Goal: Information Seeking & Learning: Find specific fact

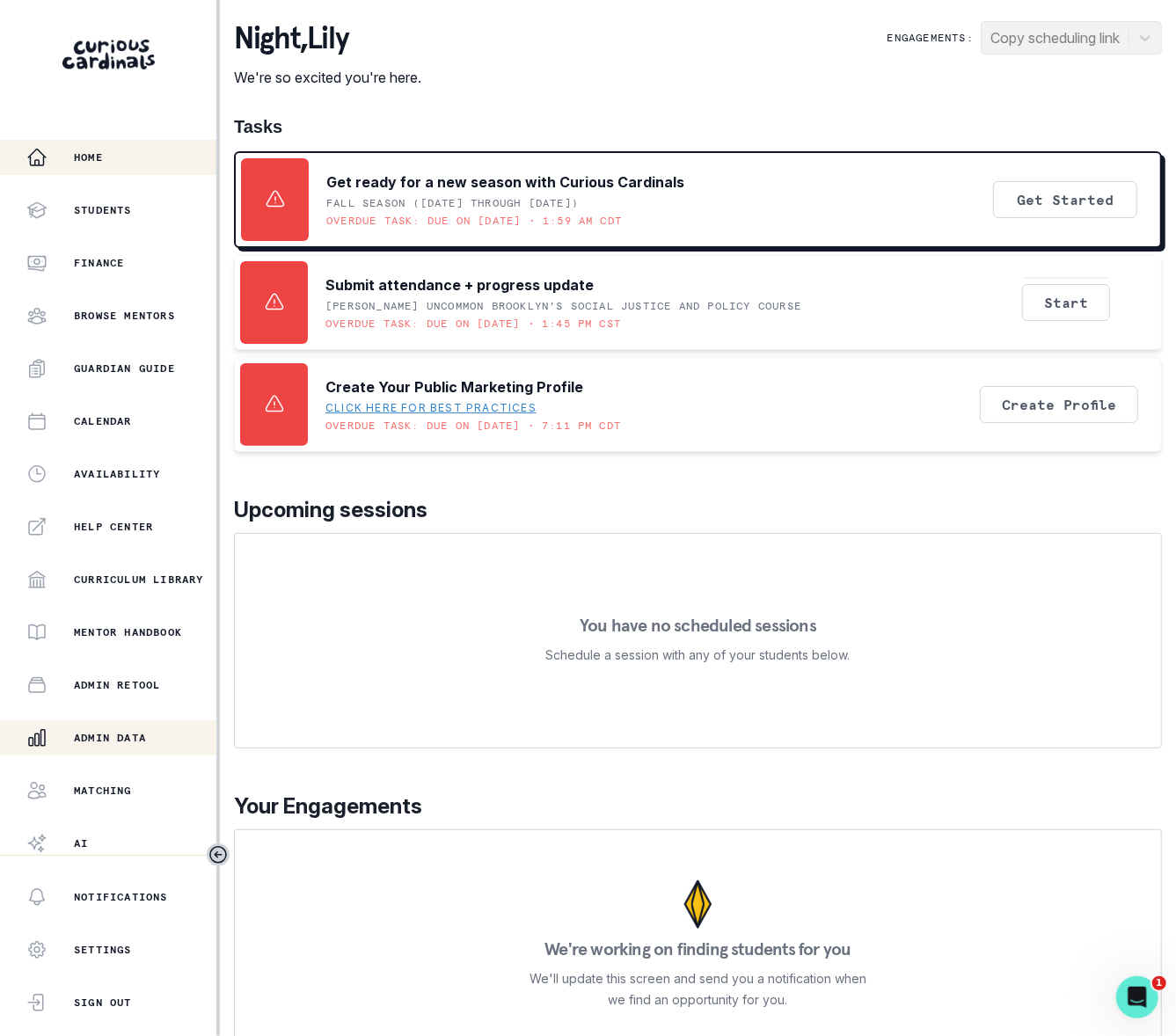
click at [103, 739] on p "Admin Data" at bounding box center [110, 737] width 72 height 14
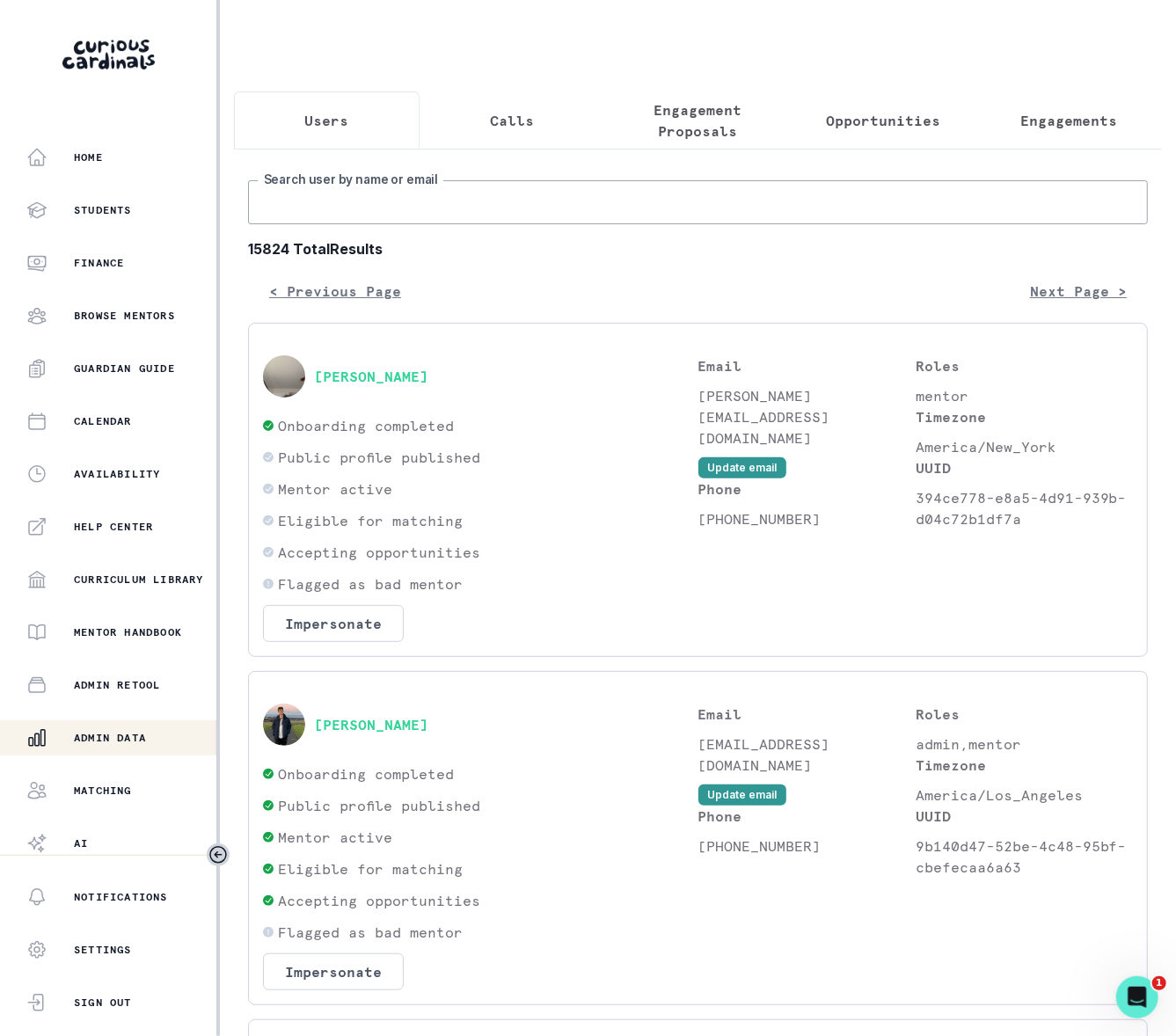
drag, startPoint x: 335, startPoint y: 210, endPoint x: 340, endPoint y: 224, distance: 14.9
click at [335, 216] on input "Search user by name or email" at bounding box center [698, 202] width 900 height 44
type input "[PERSON_NAME]"
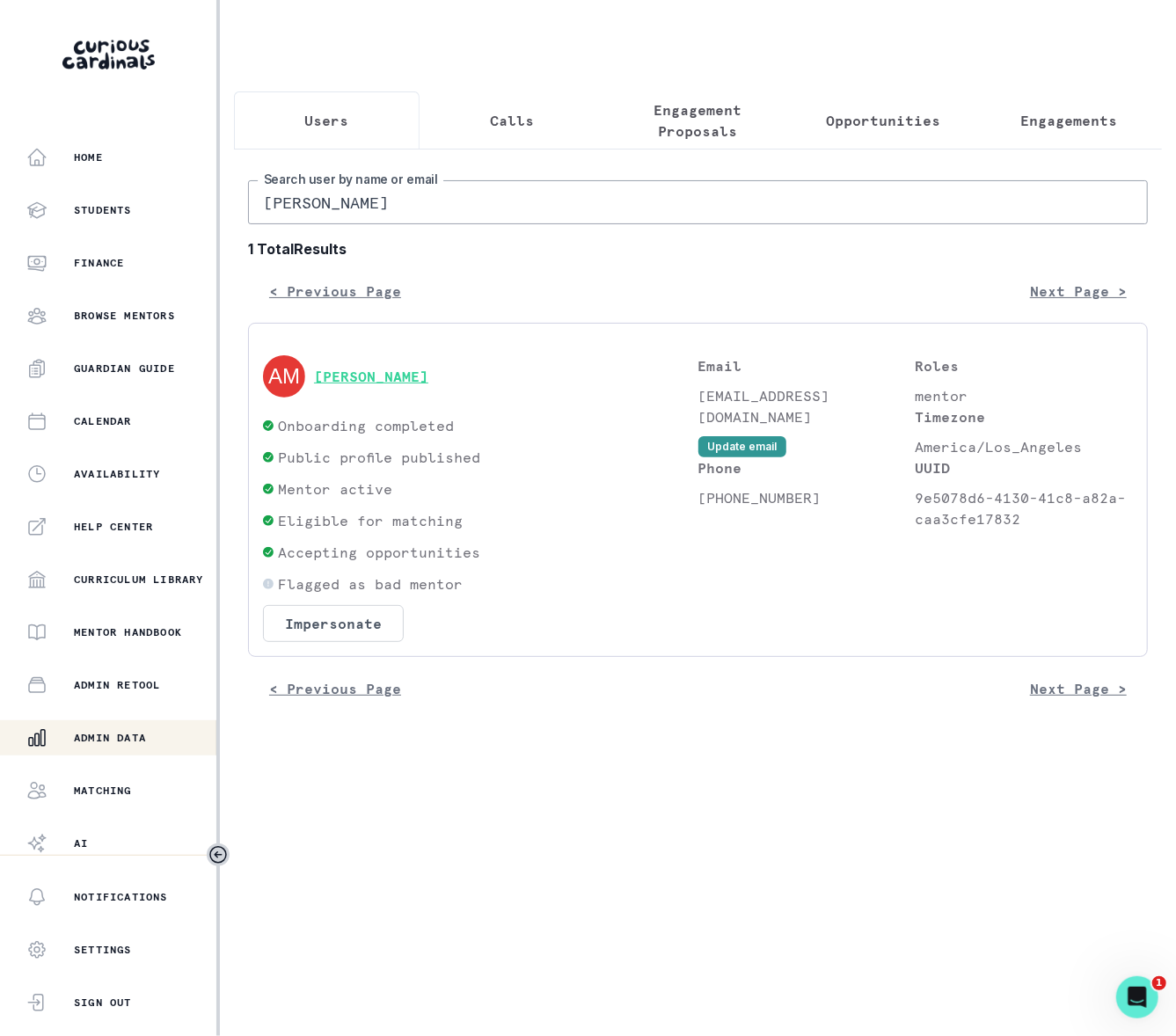
click at [343, 386] on button "[PERSON_NAME]" at bounding box center [371, 376] width 114 height 17
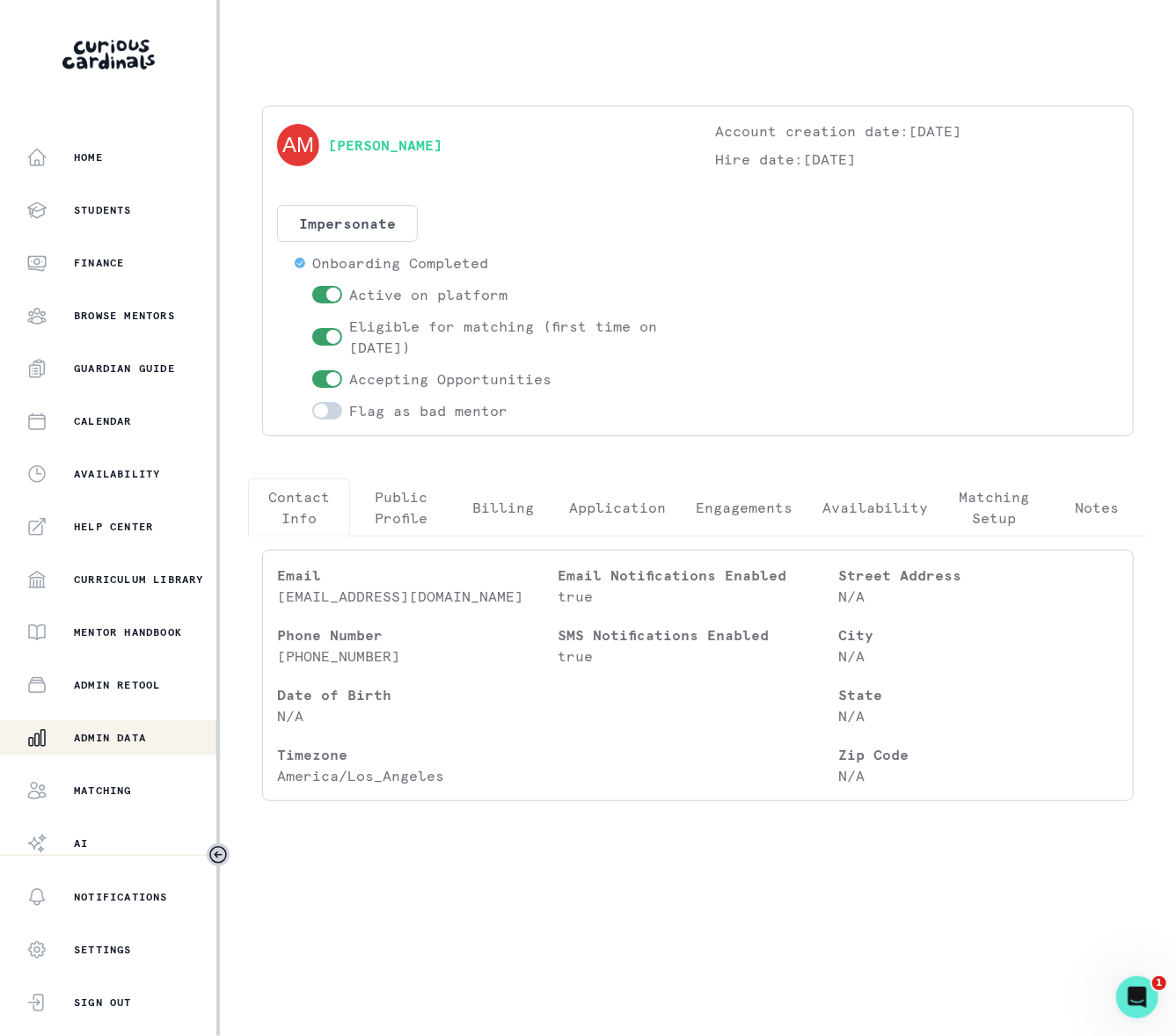
click at [758, 507] on p "Engagements" at bounding box center [746, 507] width 97 height 21
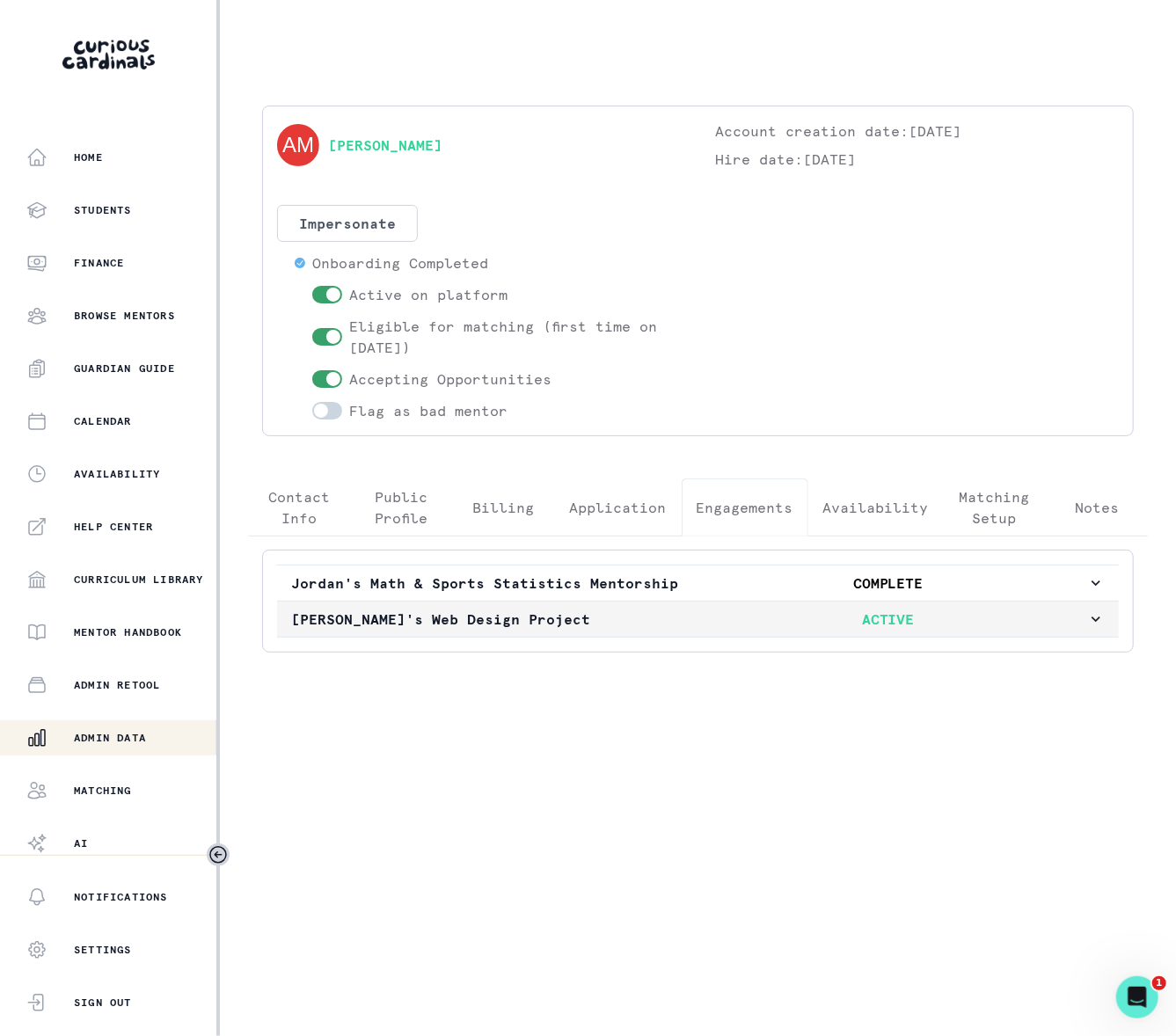
click at [1087, 625] on icon "button" at bounding box center [1095, 619] width 17 height 17
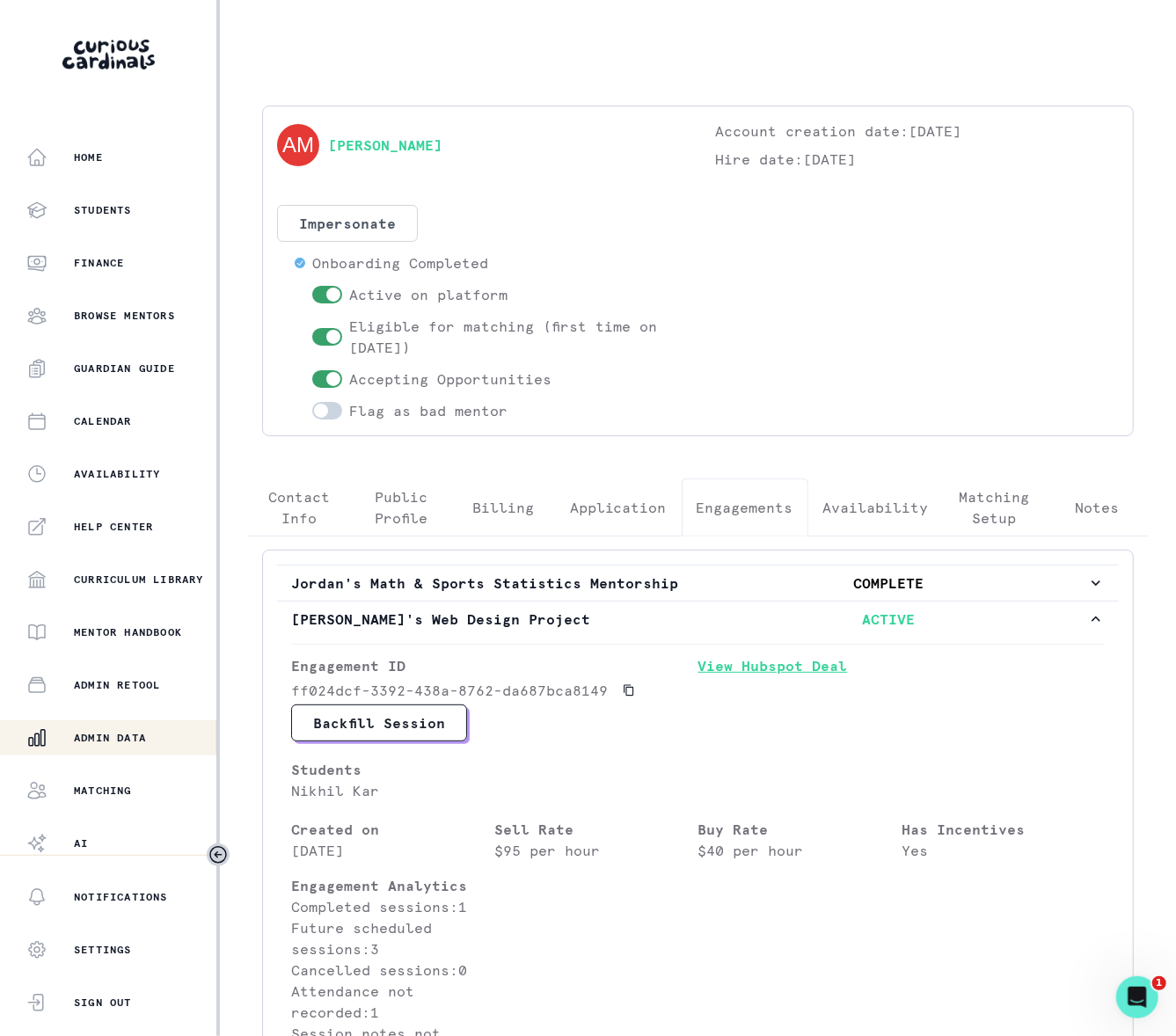
click at [774, 674] on link "View Hubspot Deal" at bounding box center [902, 681] width 408 height 49
click at [153, 732] on div "Admin Data" at bounding box center [121, 737] width 190 height 21
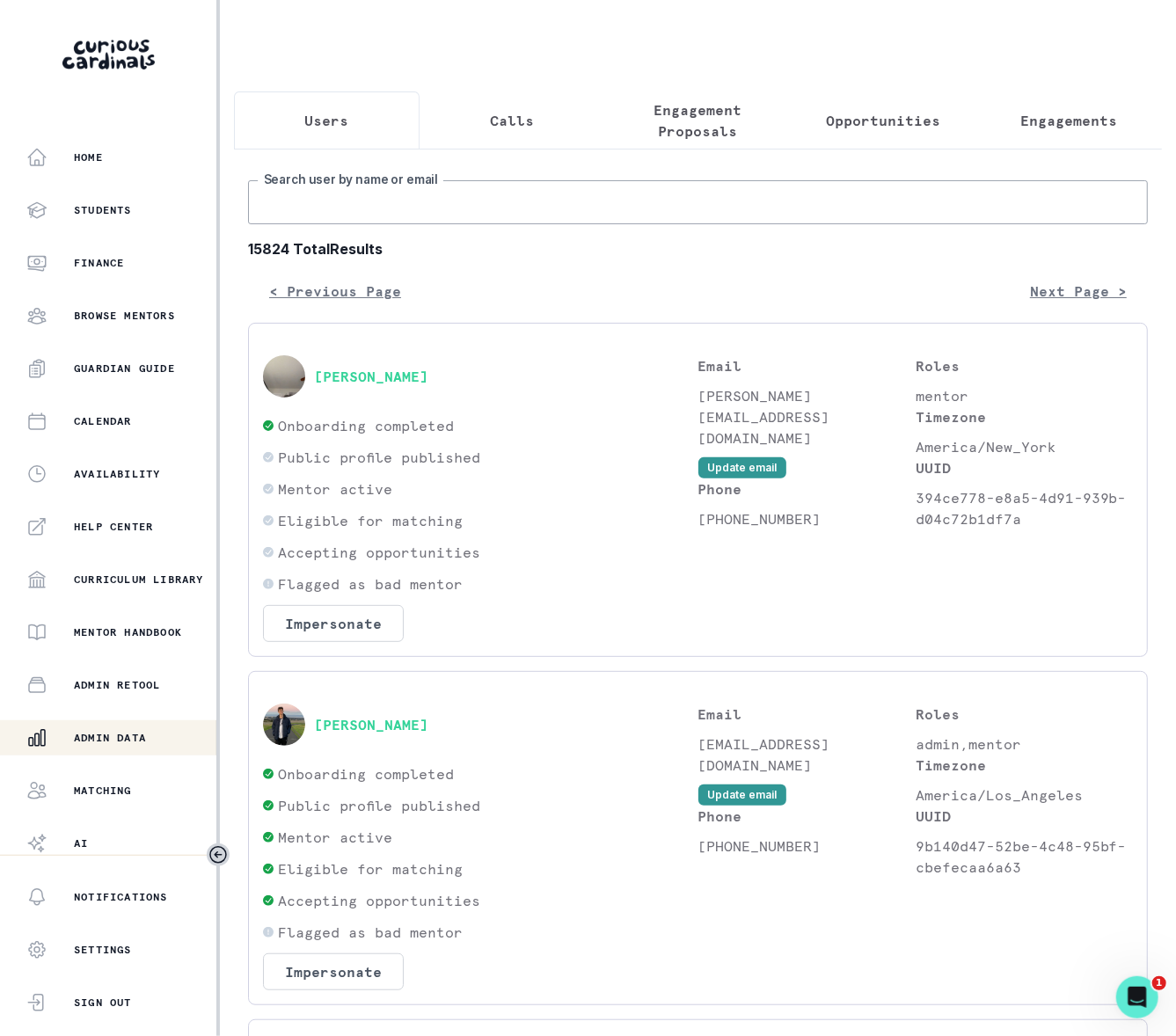
click at [336, 212] on input "Search user by name or email" at bounding box center [698, 202] width 900 height 44
type input "[PERSON_NAME]"
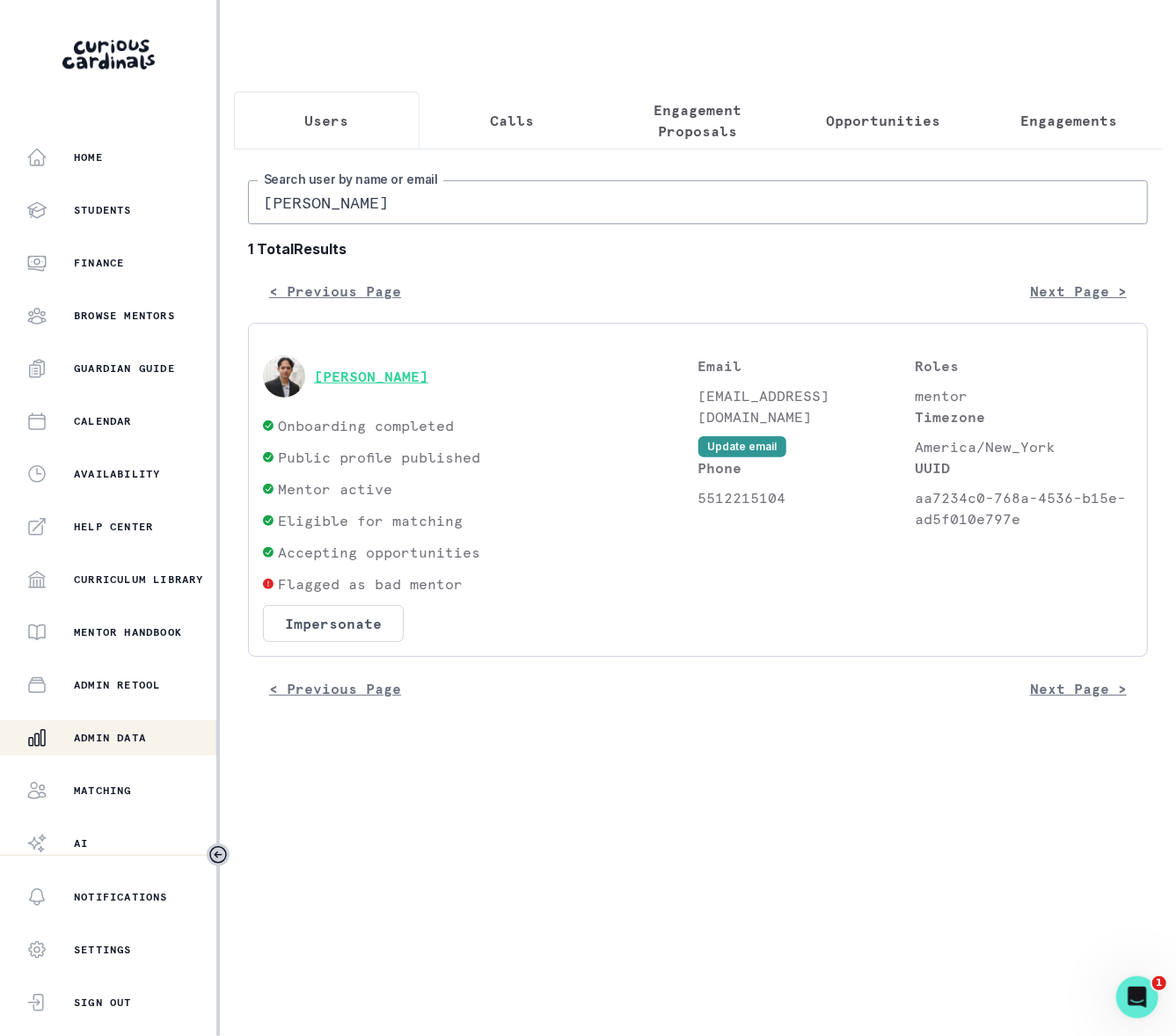
click at [352, 386] on button "[PERSON_NAME]" at bounding box center [371, 376] width 114 height 17
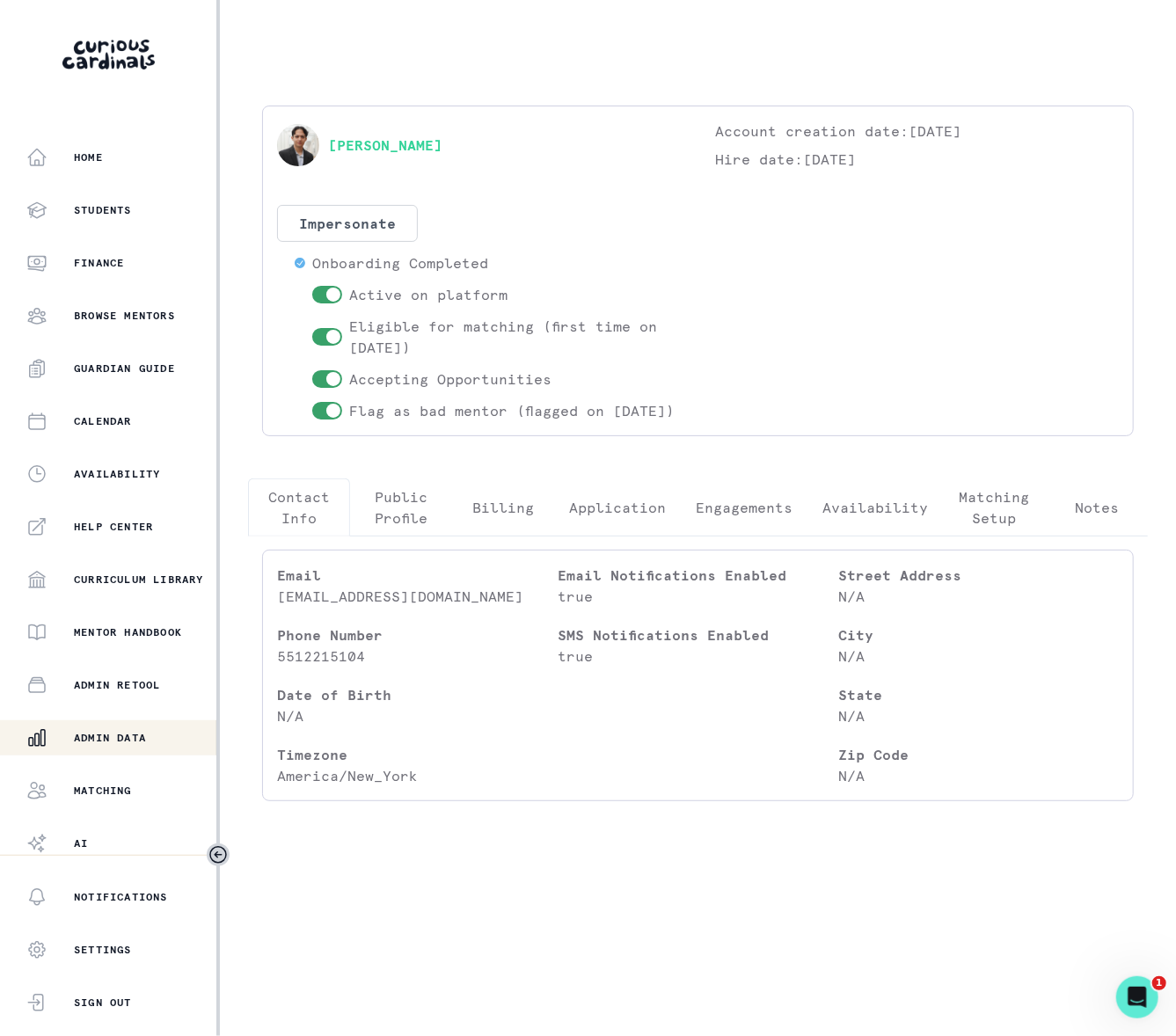
click at [992, 529] on p "Matching Setup" at bounding box center [995, 507] width 72 height 42
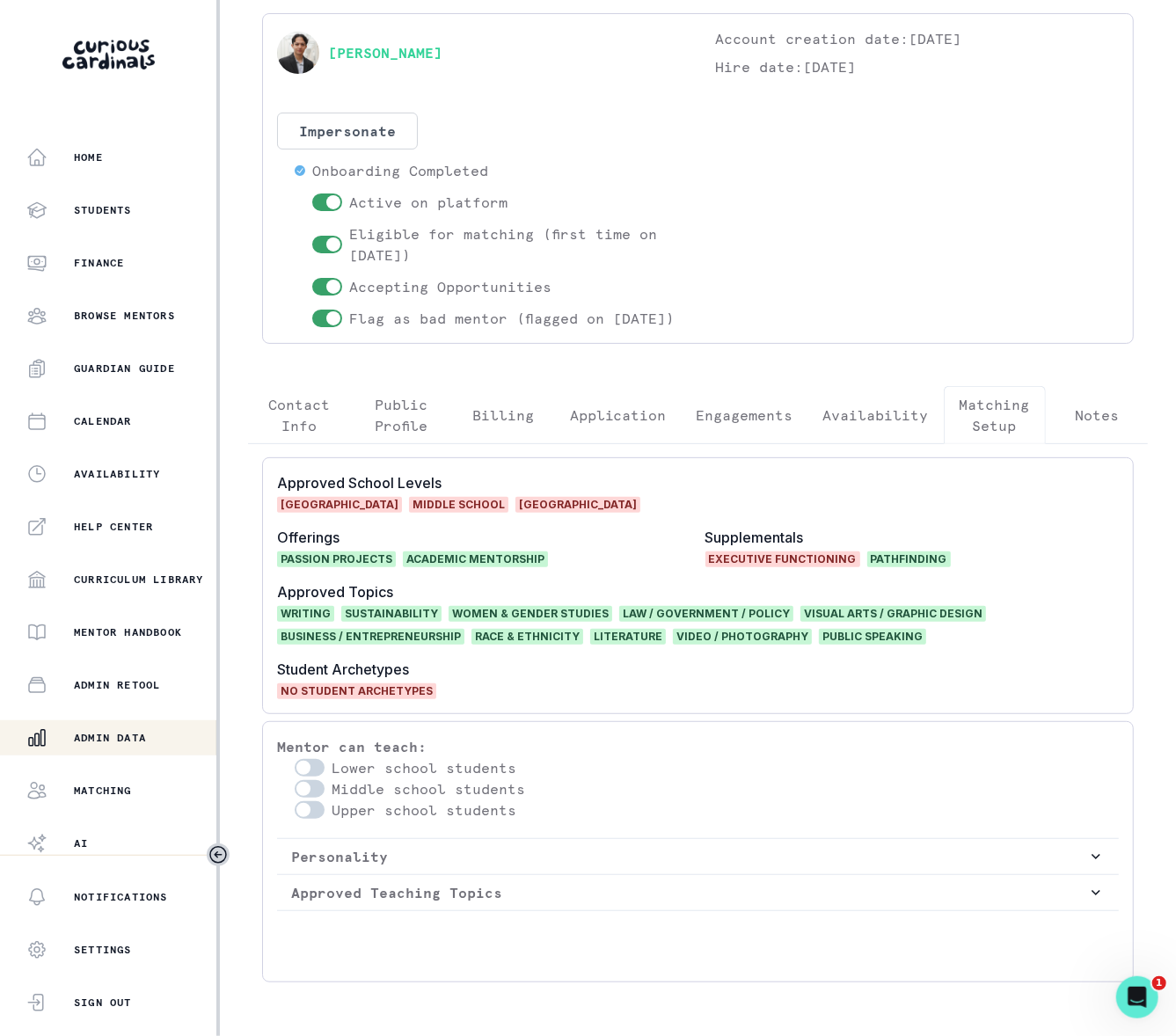
scroll to position [61, 0]
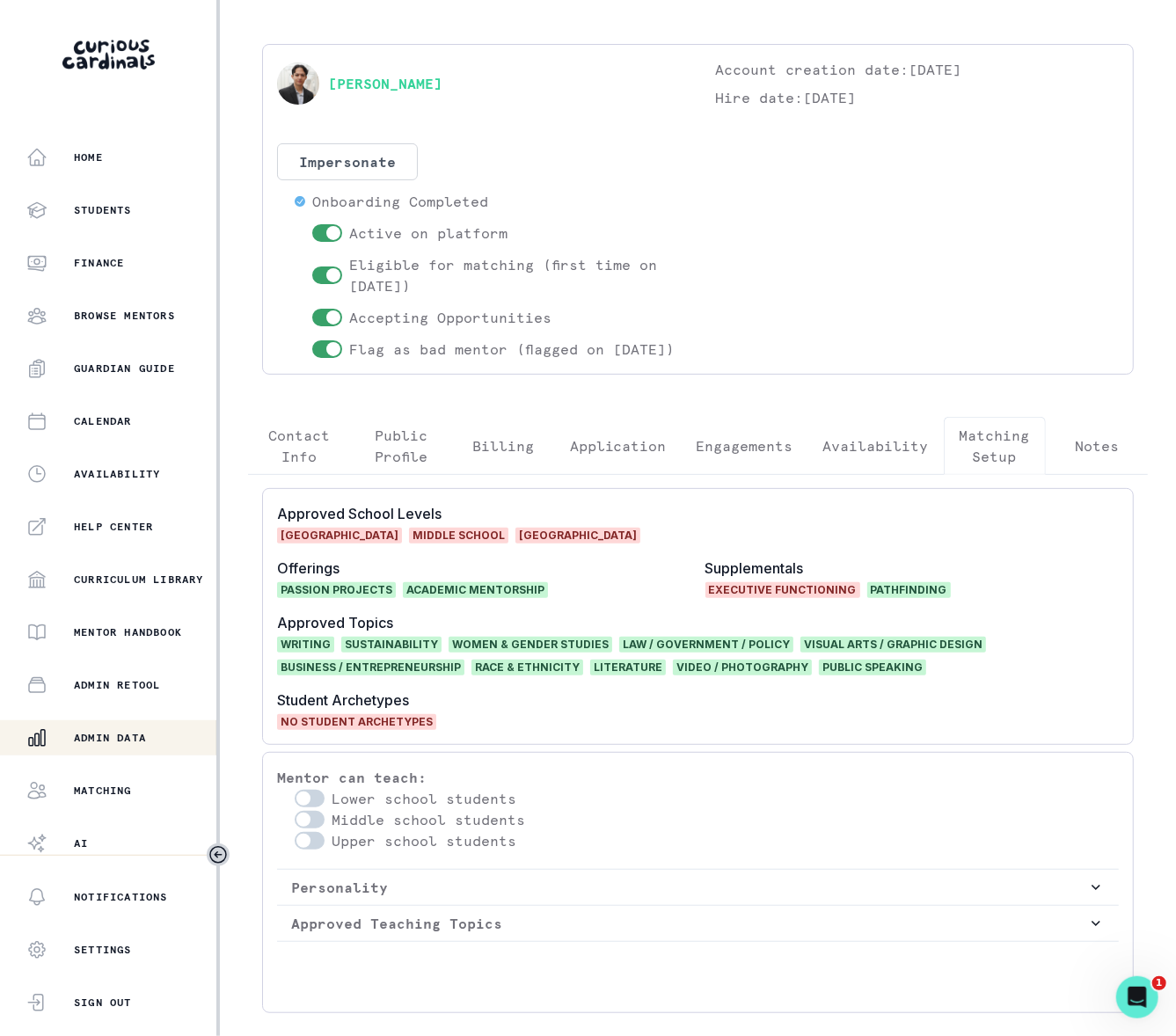
click at [82, 744] on p "Admin Data" at bounding box center [110, 737] width 72 height 14
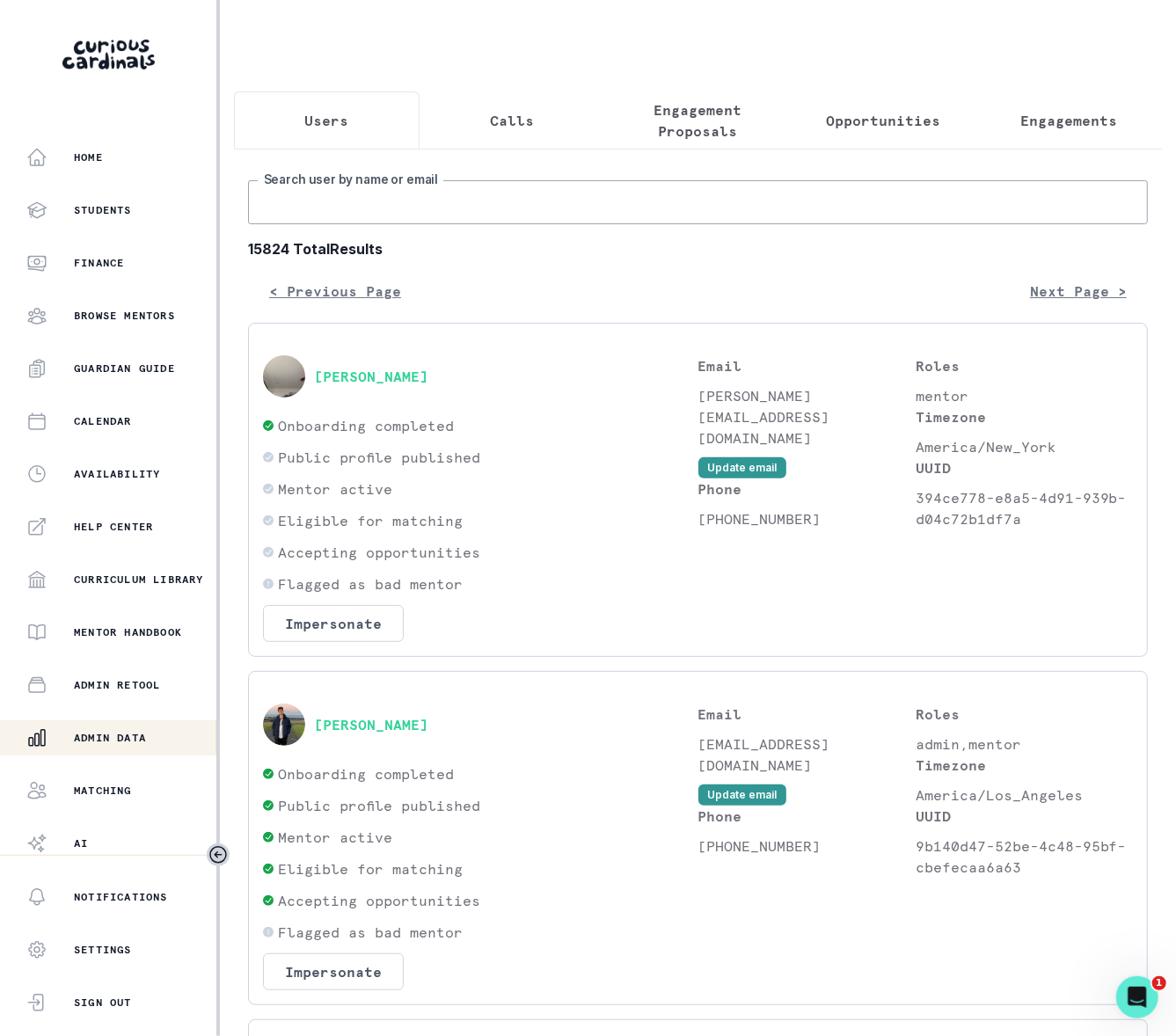
click at [331, 220] on input "Search user by name or email" at bounding box center [698, 202] width 900 height 44
type input "cali [PERSON_NAME]"
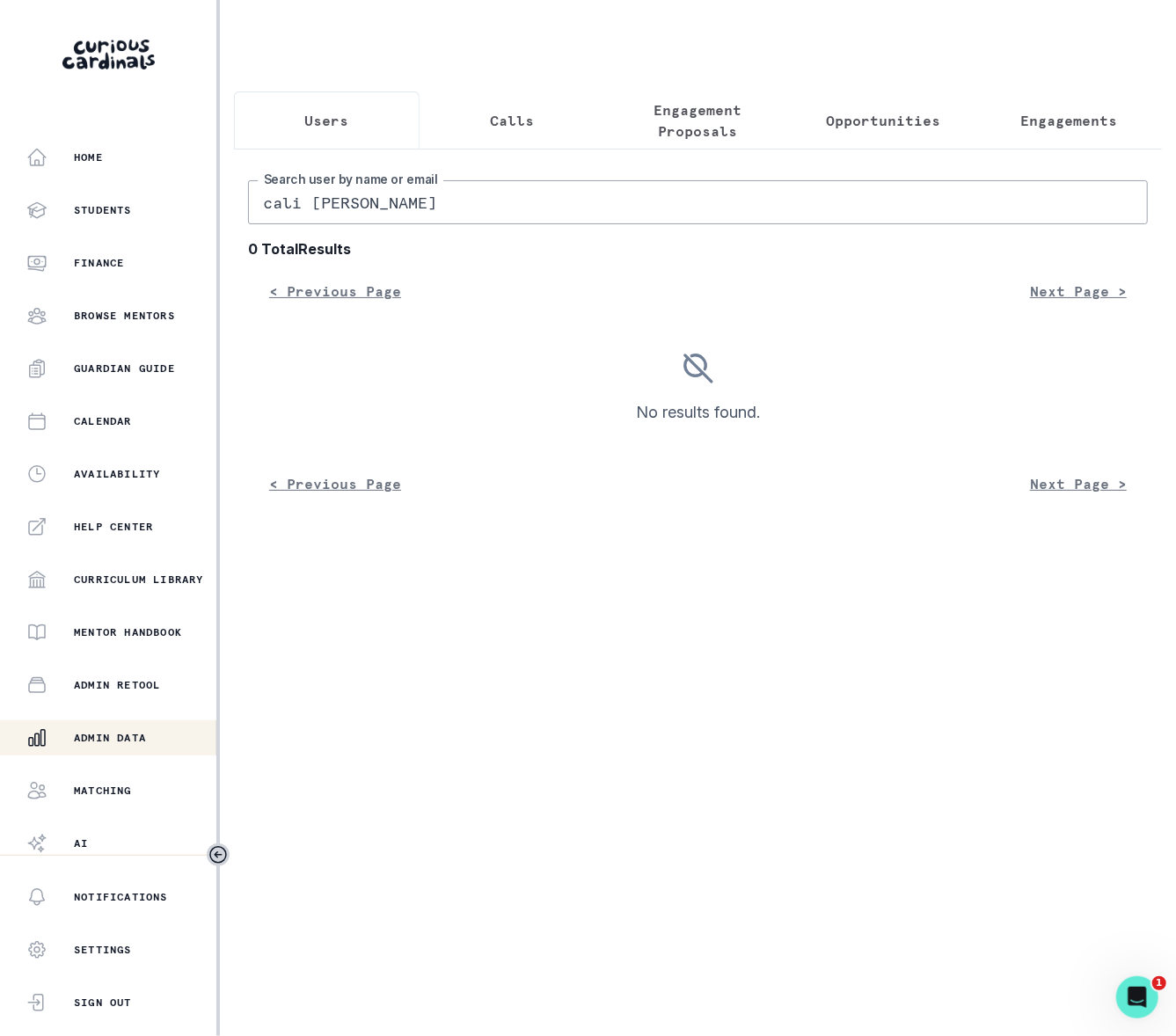
click at [434, 212] on input "cali [PERSON_NAME]" at bounding box center [698, 202] width 900 height 44
type input "cali ord"
drag, startPoint x: 310, startPoint y: 223, endPoint x: 201, endPoint y: 216, distance: 109.2
click at [194, 222] on div "Home Students Finance Browse Mentors Guardian Guide Calendar Availability Help …" at bounding box center [588, 518] width 1176 height 1036
type input "[PERSON_NAME]"
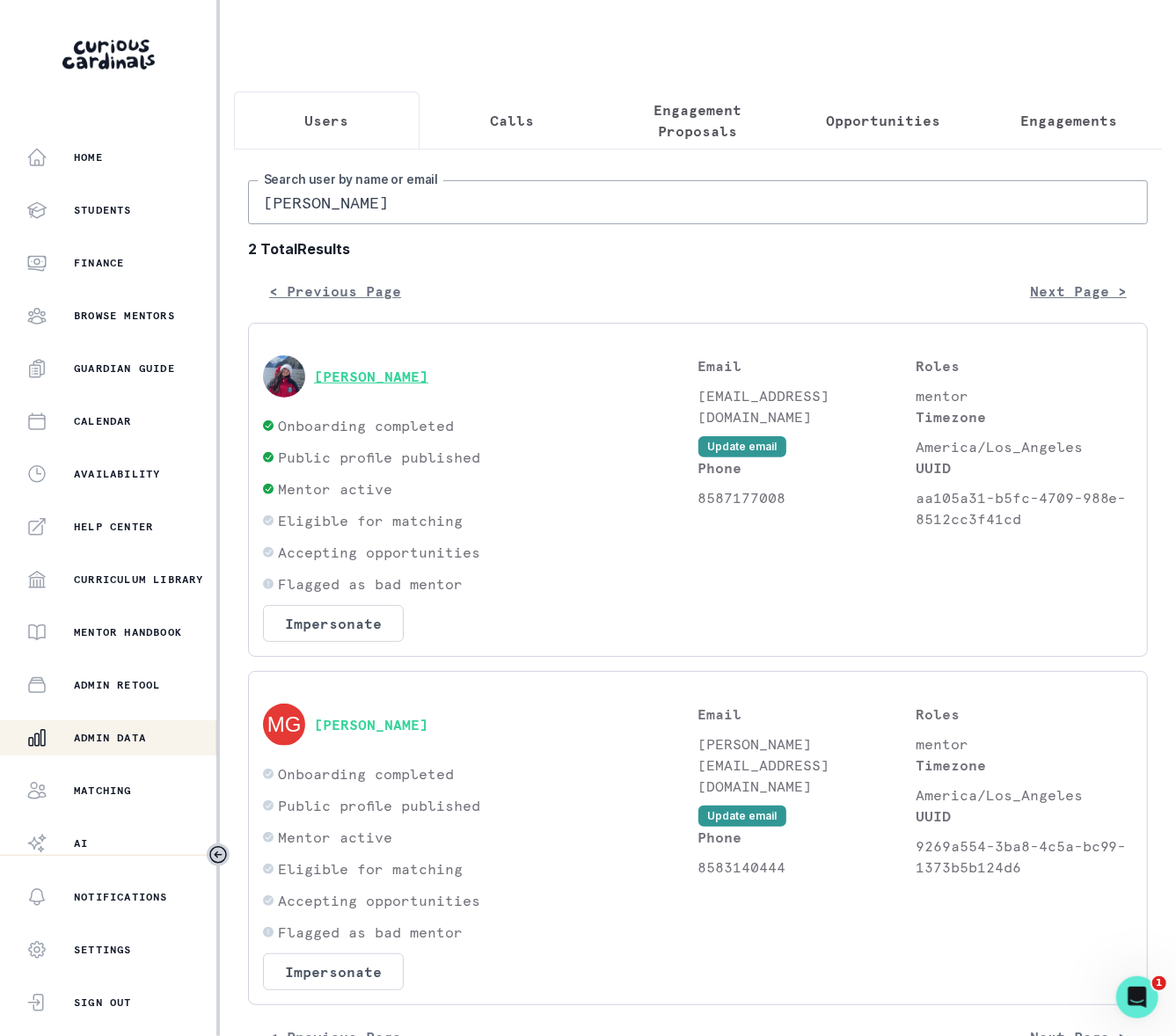
click at [364, 386] on button "[PERSON_NAME]" at bounding box center [371, 376] width 114 height 17
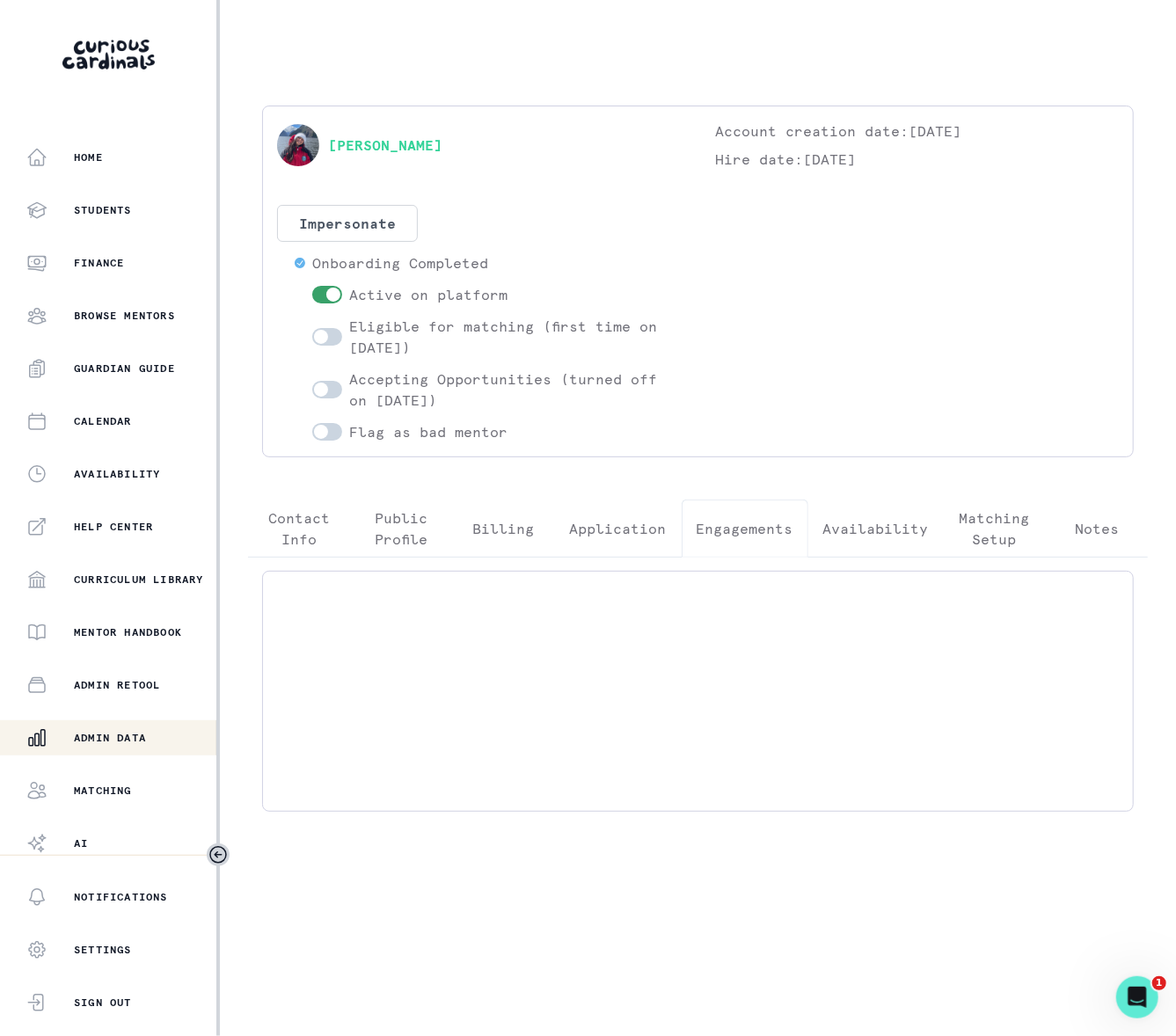
click at [723, 526] on p "Engagements" at bounding box center [746, 529] width 97 height 21
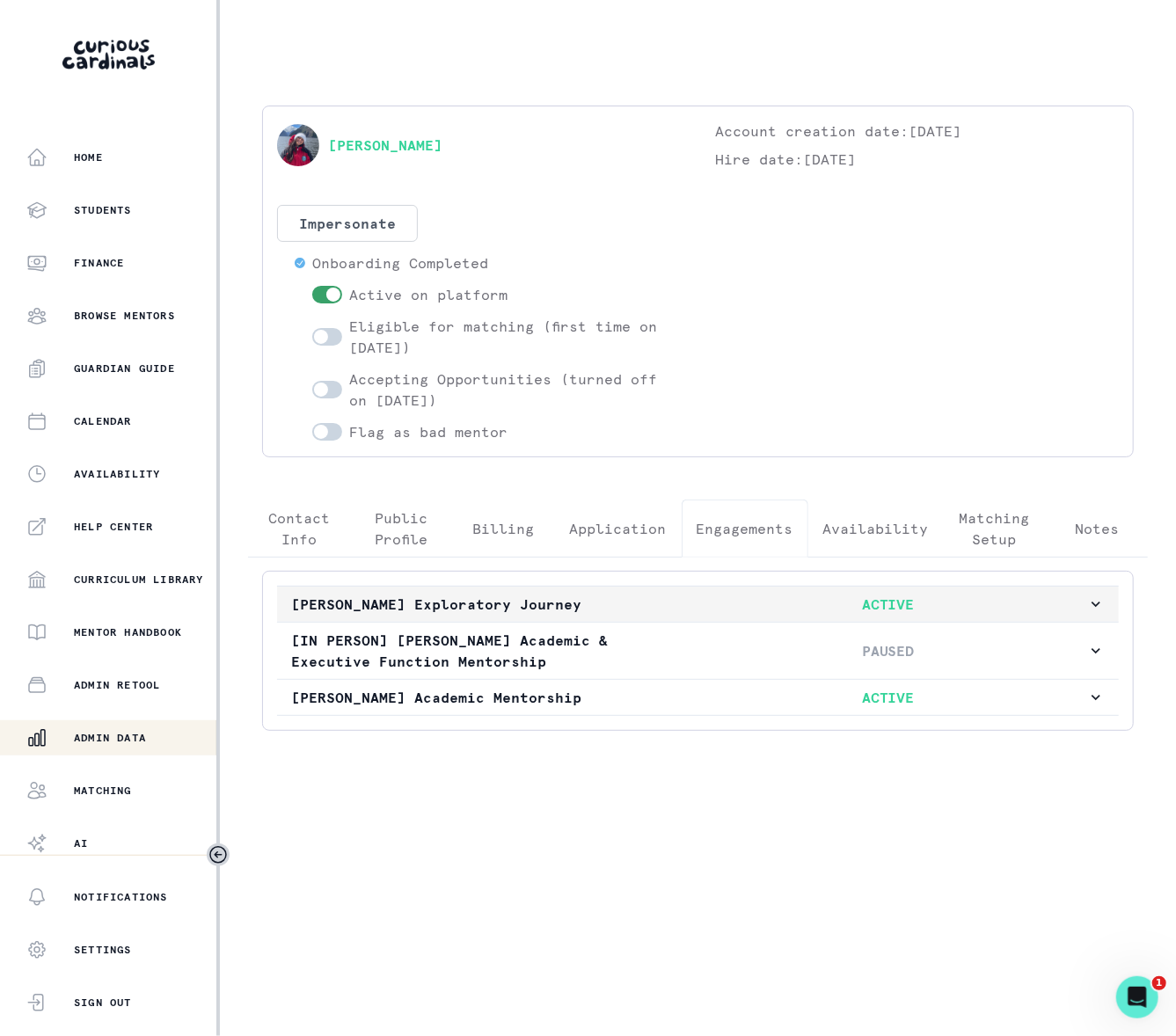
click at [1096, 604] on icon "button" at bounding box center [1095, 604] width 17 height 17
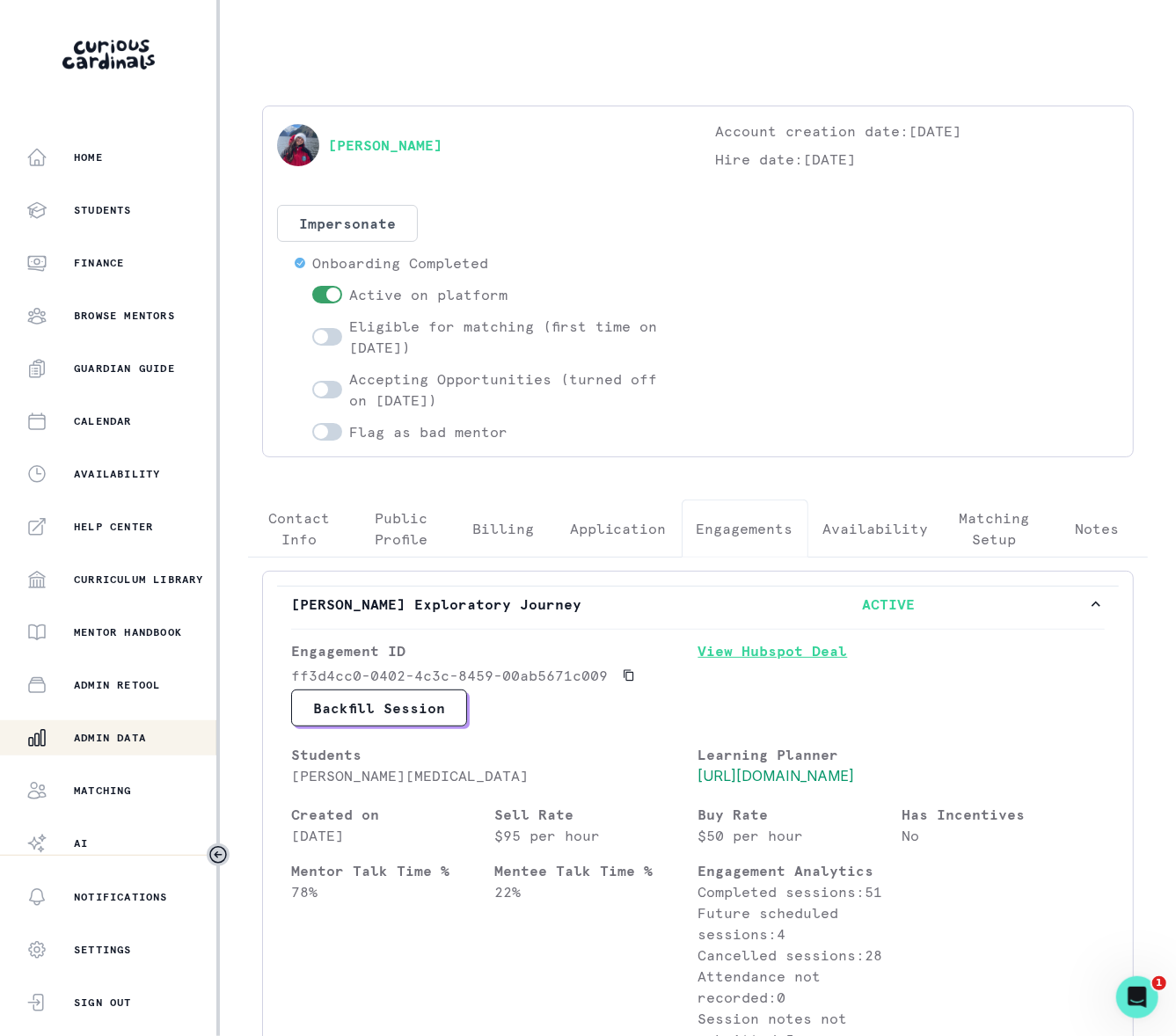
click at [724, 655] on link "View Hubspot Deal" at bounding box center [902, 665] width 408 height 49
click at [1087, 609] on icon "button" at bounding box center [1095, 604] width 17 height 17
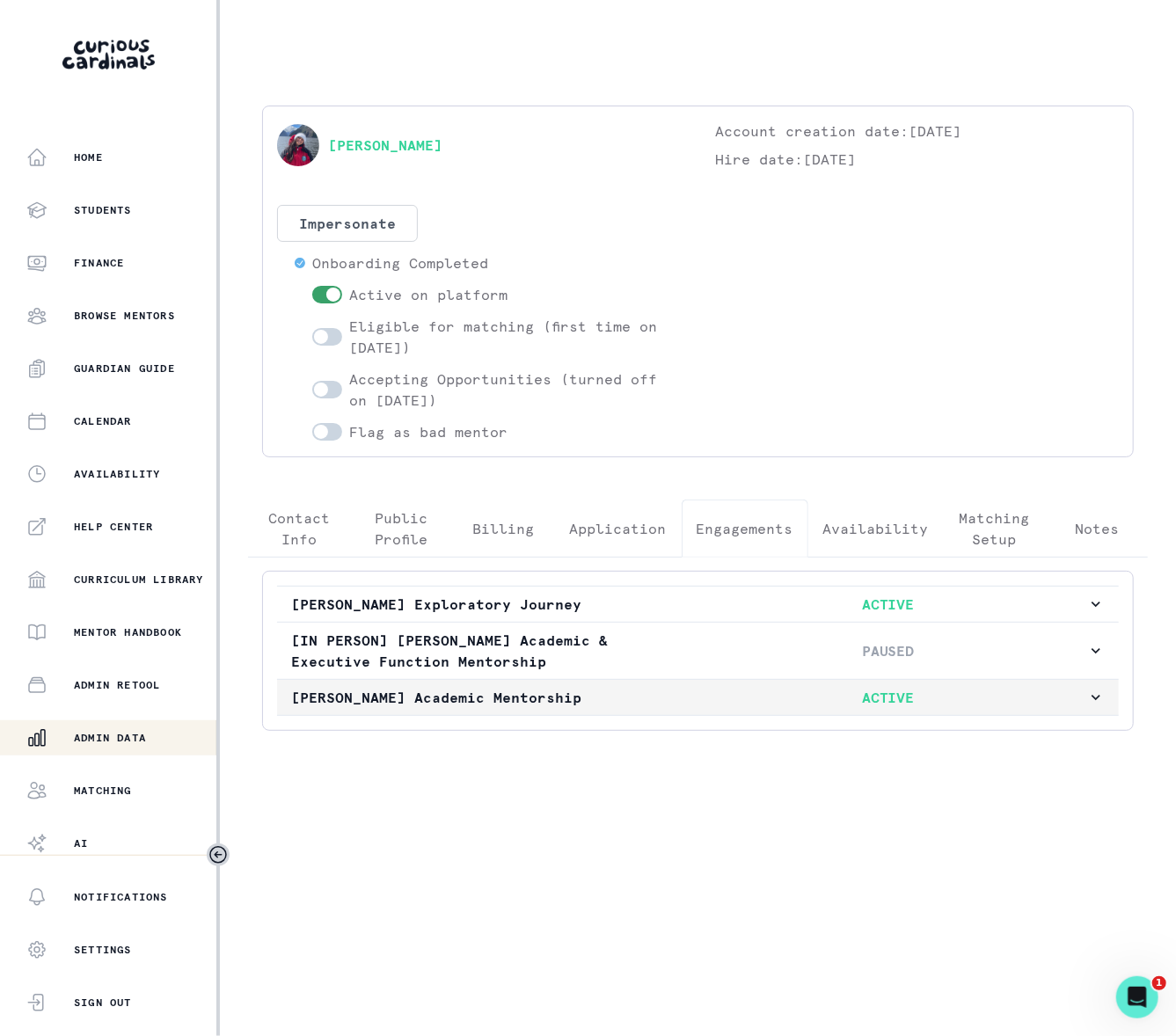
click at [1098, 706] on icon "button" at bounding box center [1095, 697] width 17 height 17
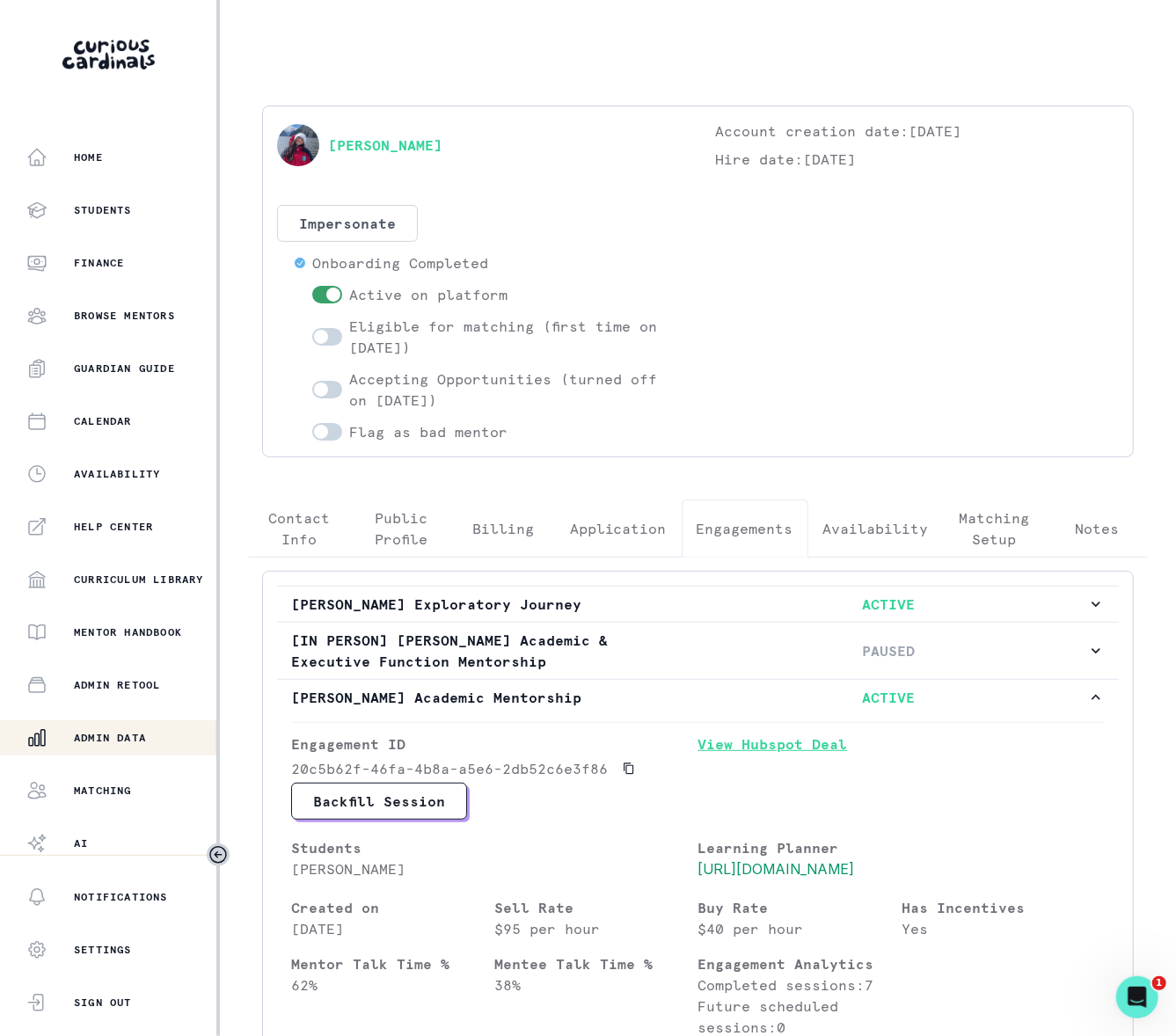
click at [789, 751] on link "View Hubspot Deal" at bounding box center [902, 758] width 408 height 49
drag, startPoint x: 422, startPoint y: 881, endPoint x: 287, endPoint y: 881, distance: 135.0
copy p "[PERSON_NAME]"
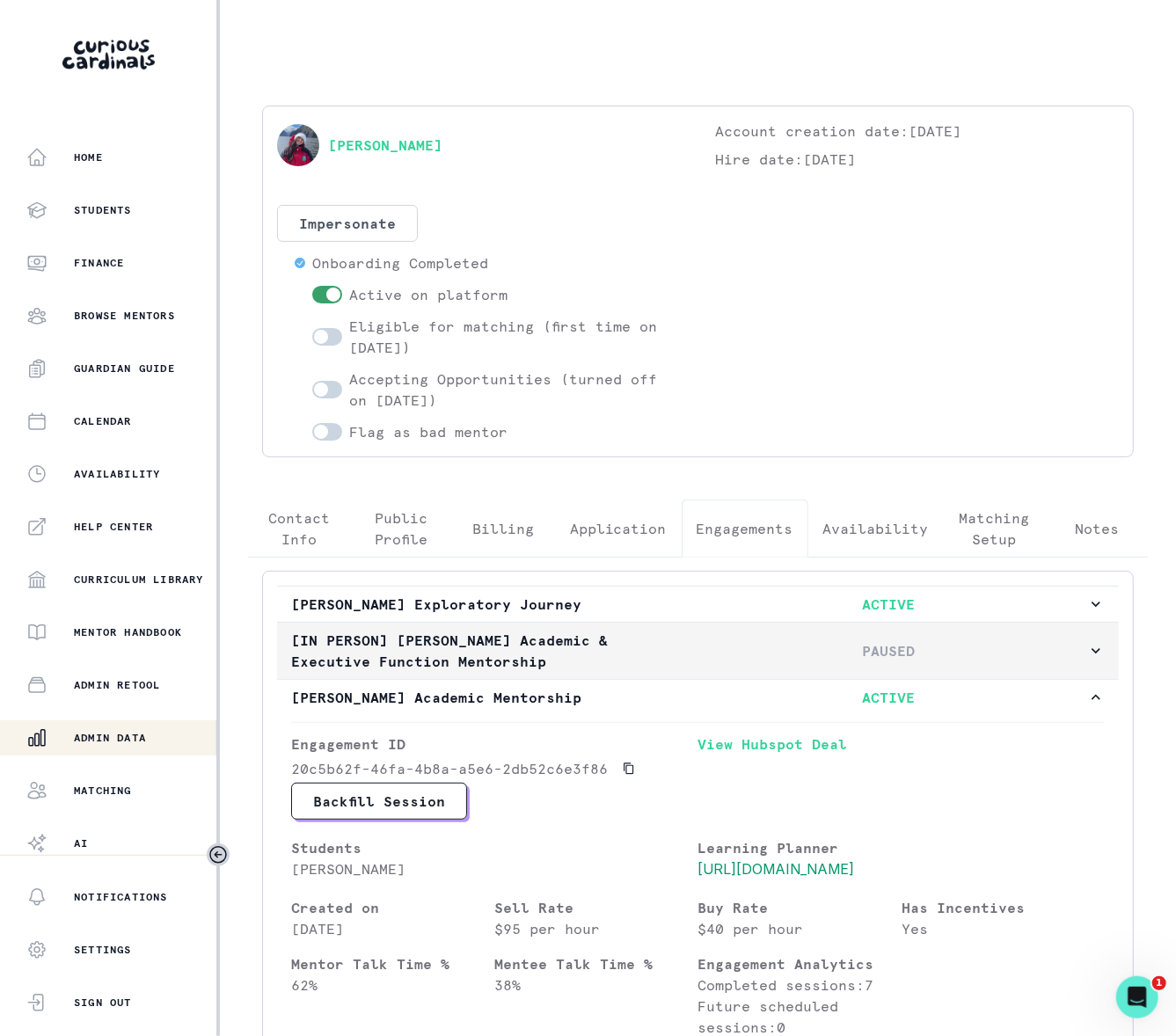
click at [1092, 653] on icon "button" at bounding box center [1096, 651] width 9 height 5
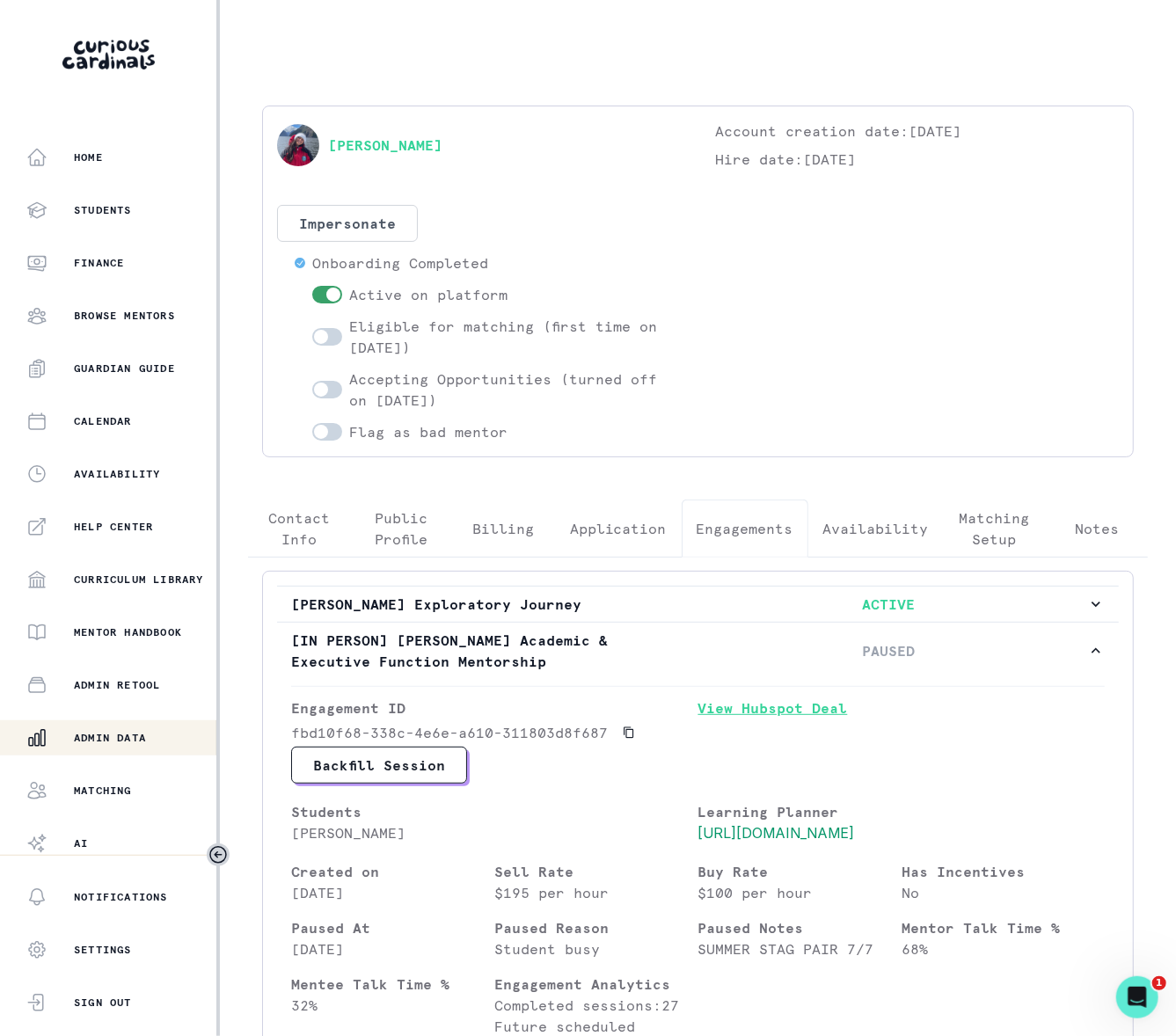
click at [771, 712] on link "View Hubspot Deal" at bounding box center [902, 723] width 408 height 49
drag, startPoint x: 422, startPoint y: 838, endPoint x: 292, endPoint y: 834, distance: 130.1
click at [292, 834] on p "[PERSON_NAME]" at bounding box center [495, 833] width 408 height 21
copy p "[PERSON_NAME]"
click at [155, 741] on div "Admin Data" at bounding box center [121, 737] width 190 height 21
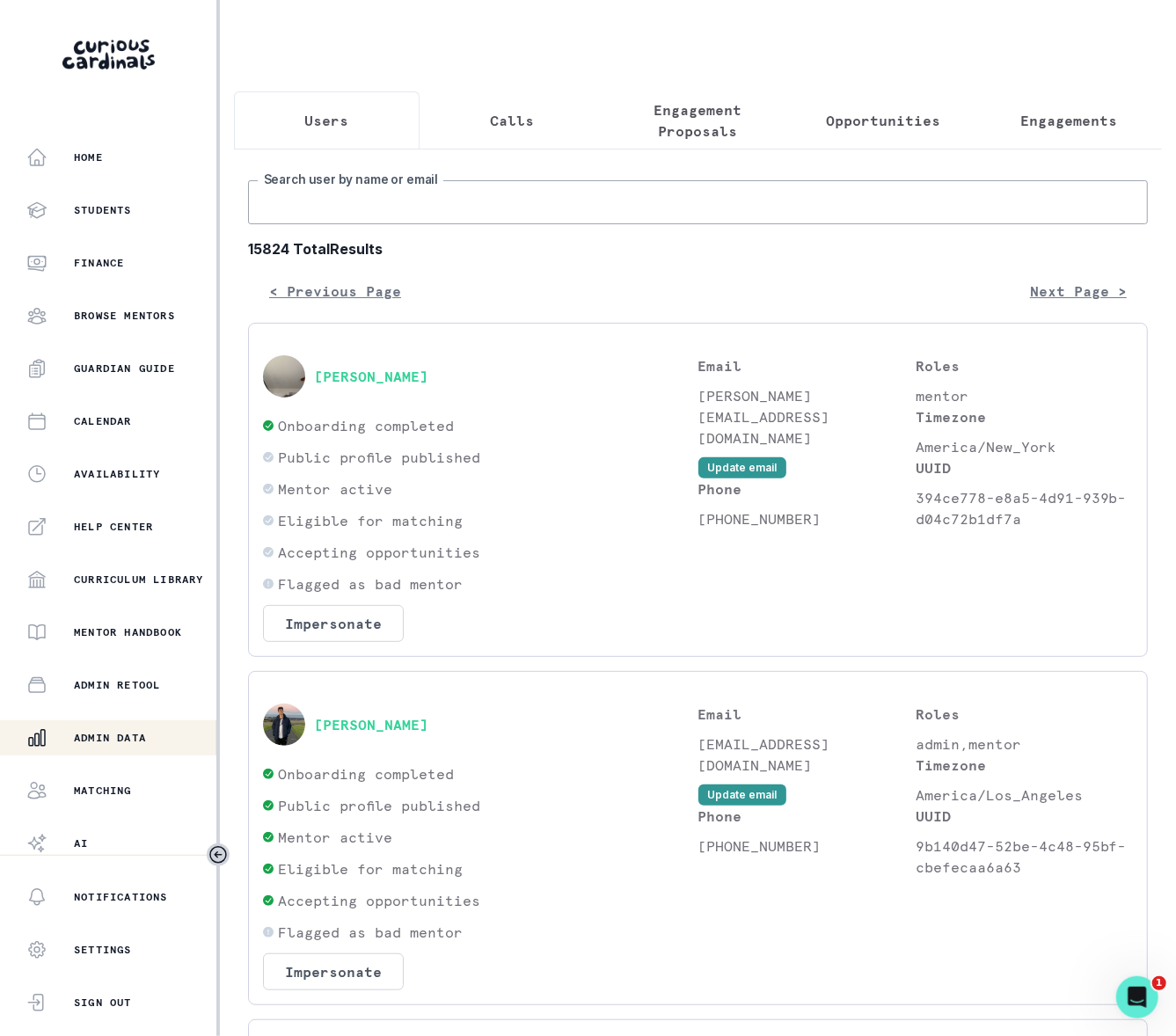
click at [318, 223] on input "Search user by name or email" at bounding box center [698, 202] width 900 height 44
type input "[PERSON_NAME]"
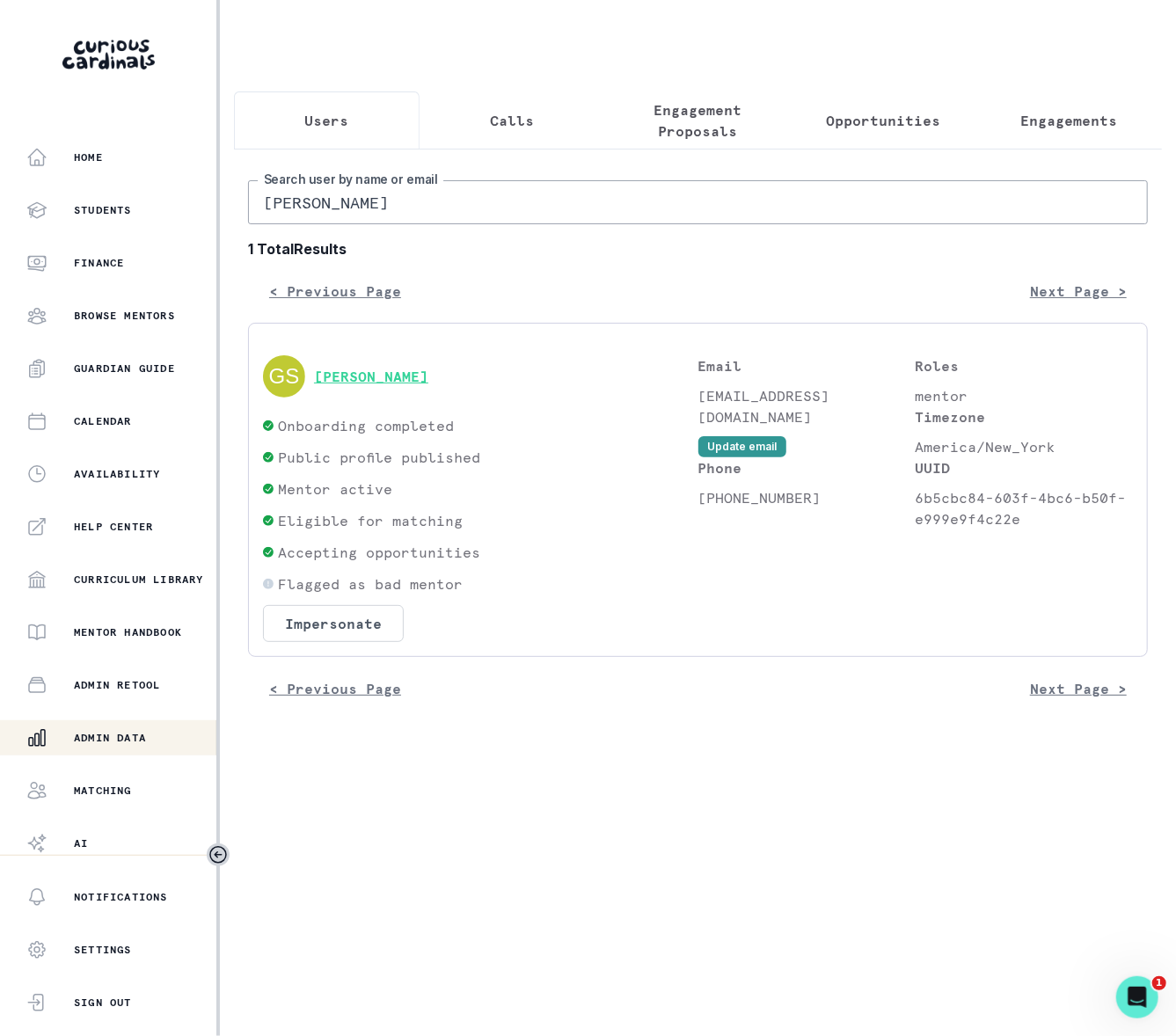
click at [336, 386] on button "[PERSON_NAME]" at bounding box center [371, 376] width 114 height 17
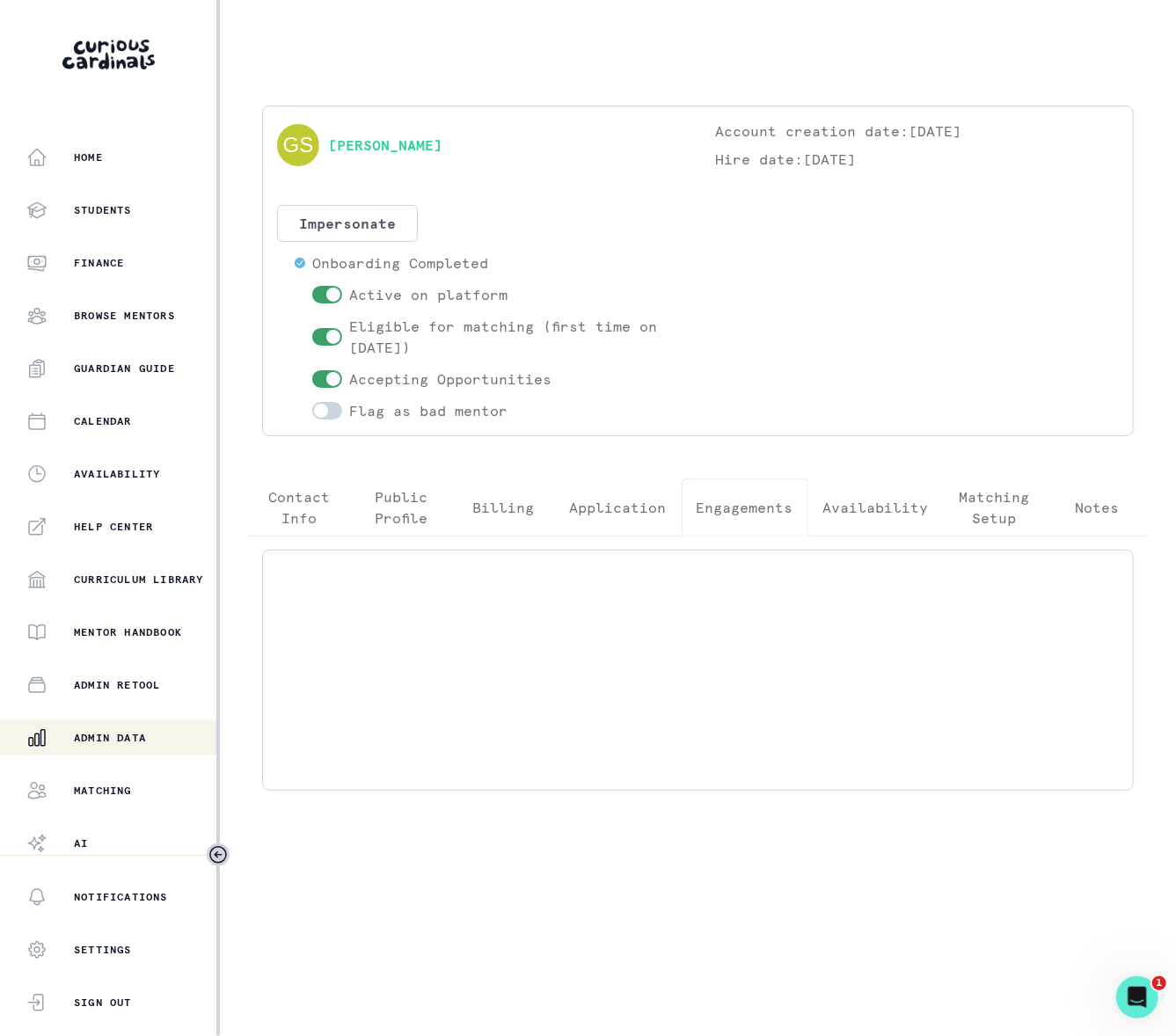
click at [744, 511] on p "Engagements" at bounding box center [746, 507] width 97 height 21
